Goal: Information Seeking & Learning: Learn about a topic

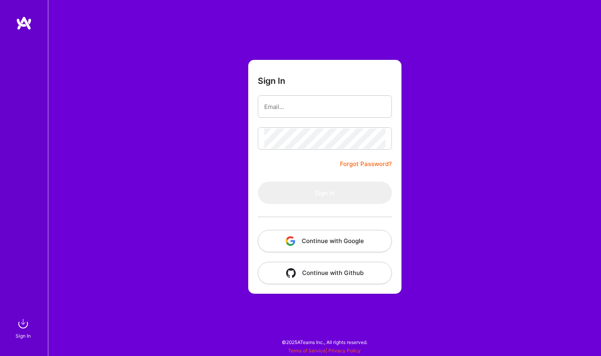
click at [346, 238] on button "Continue with Google" at bounding box center [325, 241] width 134 height 22
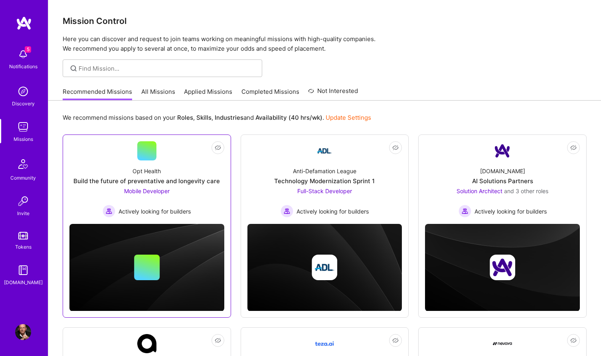
click at [145, 189] on span "Mobile Developer" at bounding box center [147, 191] width 46 height 7
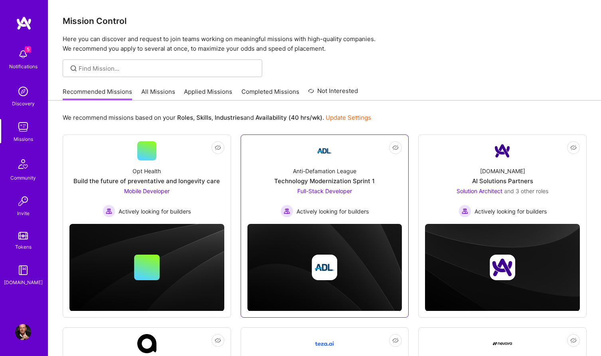
click at [337, 193] on span "Full-Stack Developer" at bounding box center [325, 191] width 55 height 7
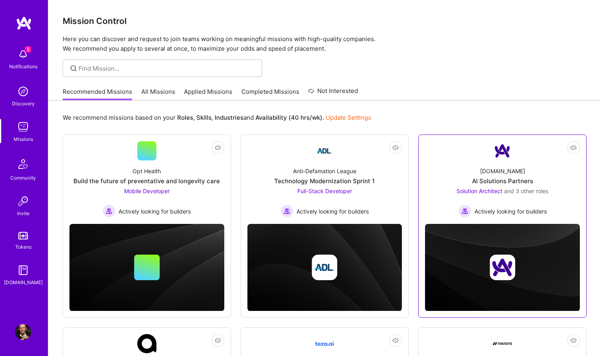
click at [480, 192] on span "Solution Architect" at bounding box center [480, 191] width 46 height 7
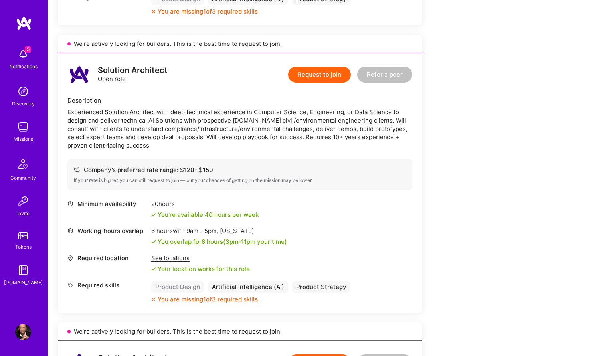
scroll to position [445, 0]
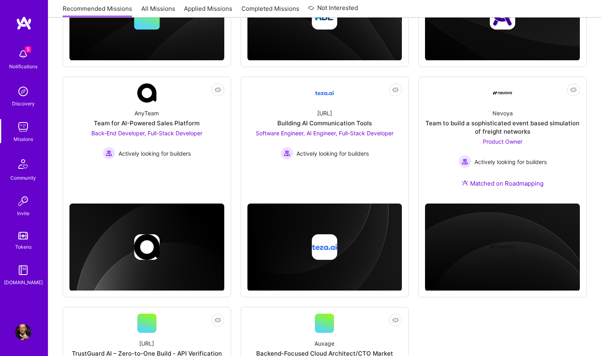
scroll to position [252, 0]
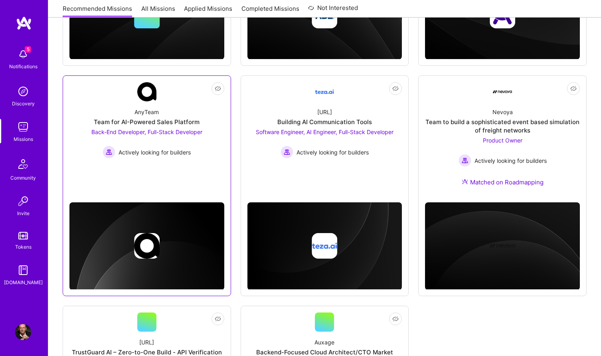
click at [185, 132] on span "Back-End Developer, Full-Stack Developer" at bounding box center [146, 132] width 111 height 7
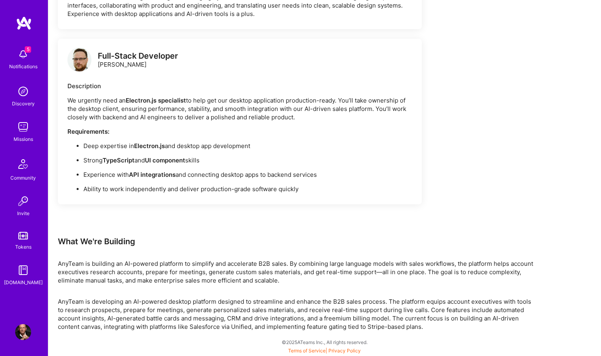
scroll to position [972, 0]
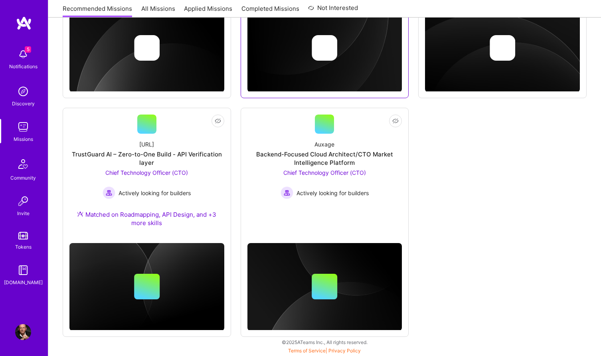
scroll to position [252, 0]
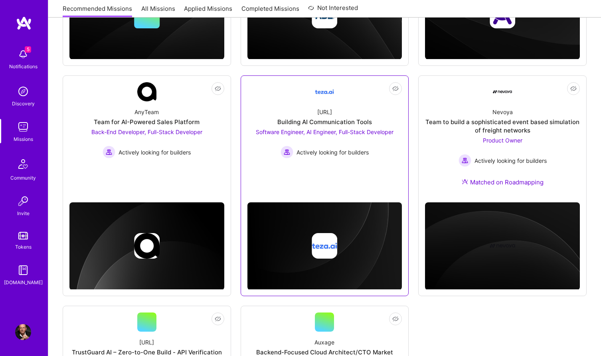
click at [351, 130] on span "Software Engineer, AI Engineer, Full-Stack Developer" at bounding box center [325, 132] width 138 height 7
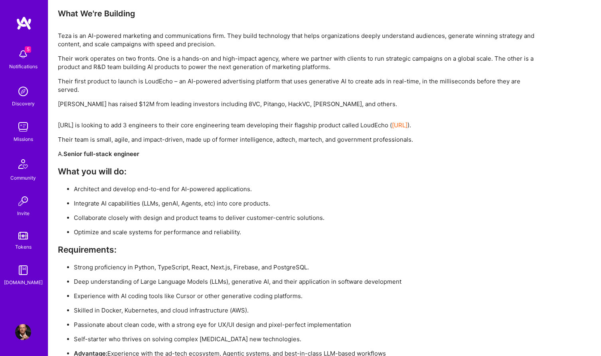
scroll to position [1109, 0]
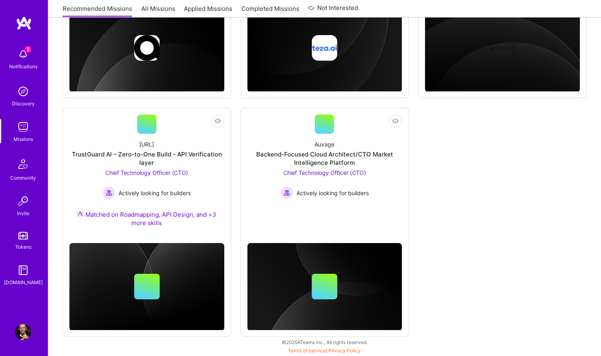
scroll to position [252, 0]
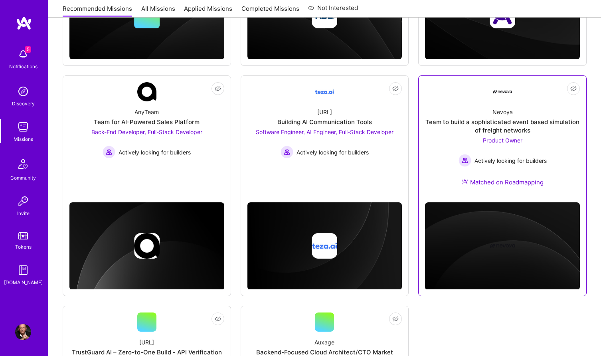
click at [506, 140] on span "Product Owner" at bounding box center [503, 140] width 40 height 7
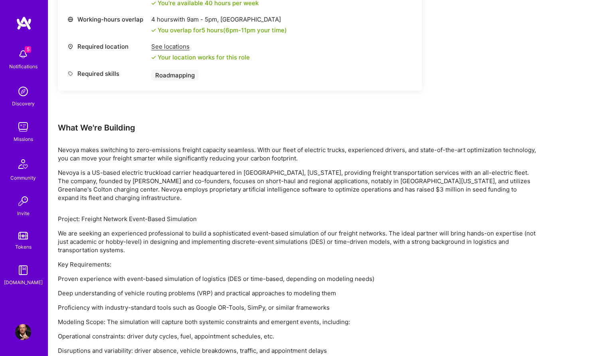
scroll to position [382, 0]
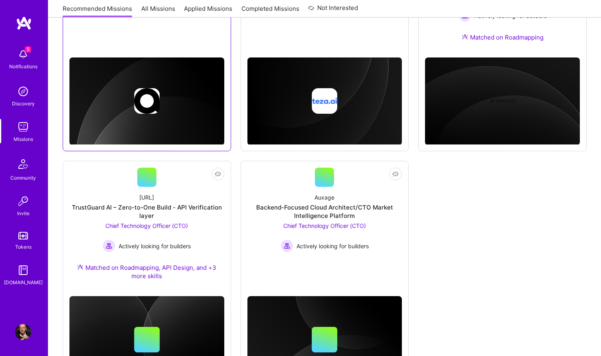
scroll to position [433, 0]
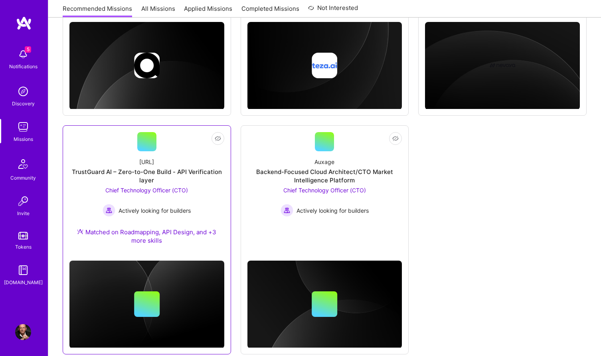
click at [160, 192] on span "Chief Technology Officer (CTO)" at bounding box center [146, 190] width 83 height 7
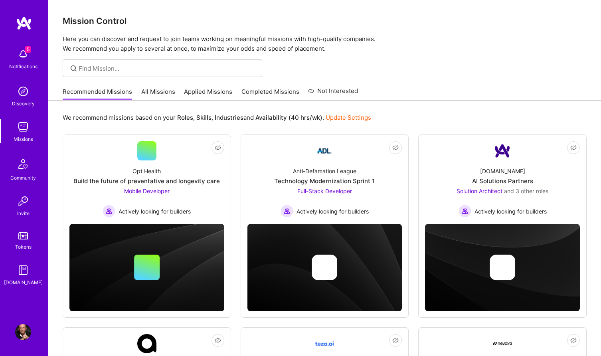
scroll to position [433, 0]
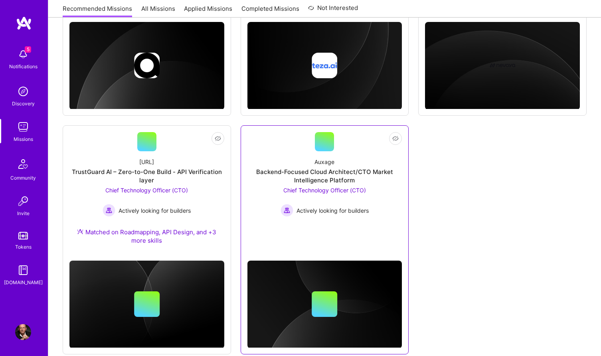
click at [343, 191] on span "Chief Technology Officer (CTO)" at bounding box center [325, 190] width 83 height 7
